Goal: Task Accomplishment & Management: Manage account settings

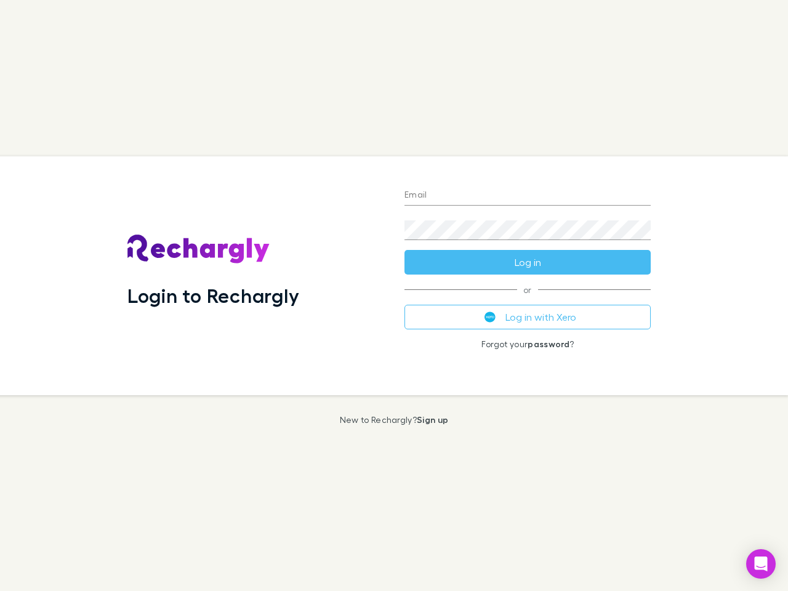
click at [394, 295] on div "Login to Rechargly" at bounding box center [256, 275] width 277 height 239
click at [527, 196] on input "Email" at bounding box center [527, 196] width 246 height 20
click at [527, 262] on form "Email Password Log in" at bounding box center [527, 225] width 246 height 98
click at [527, 317] on div "Email Password Log in or Log in with Xero Forgot your password ?" at bounding box center [528, 275] width 266 height 239
click at [761, 564] on icon "Open Intercom Messenger" at bounding box center [761, 563] width 13 height 15
